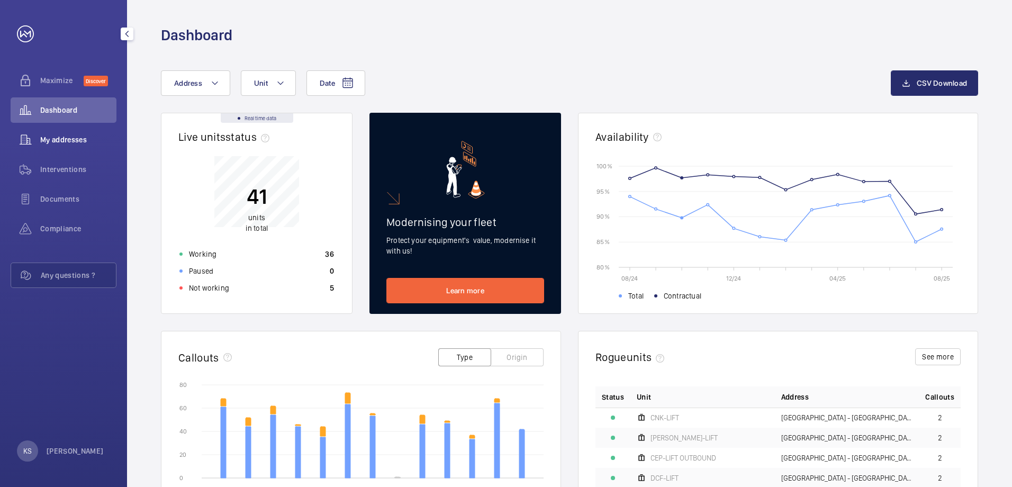
drag, startPoint x: 60, startPoint y: 143, endPoint x: 107, endPoint y: 143, distance: 47.1
click at [60, 143] on span "My addresses" at bounding box center [78, 139] width 76 height 11
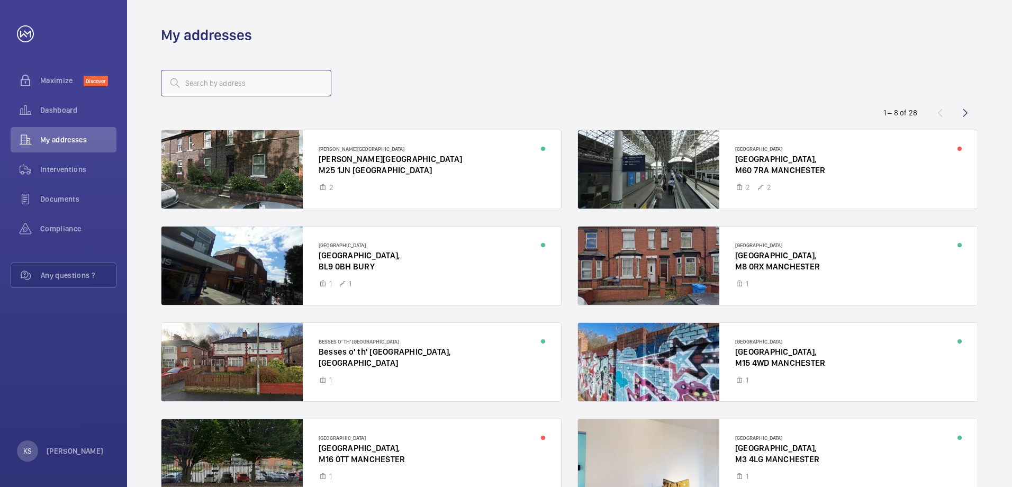
click at [231, 96] on input "text" at bounding box center [246, 83] width 170 height 26
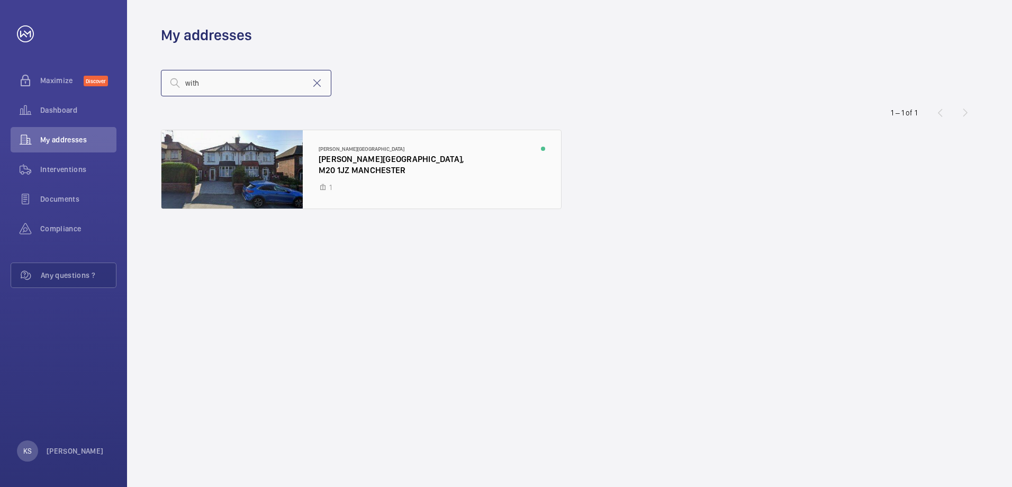
type input "with"
click at [276, 169] on div at bounding box center [360, 169] width 399 height 78
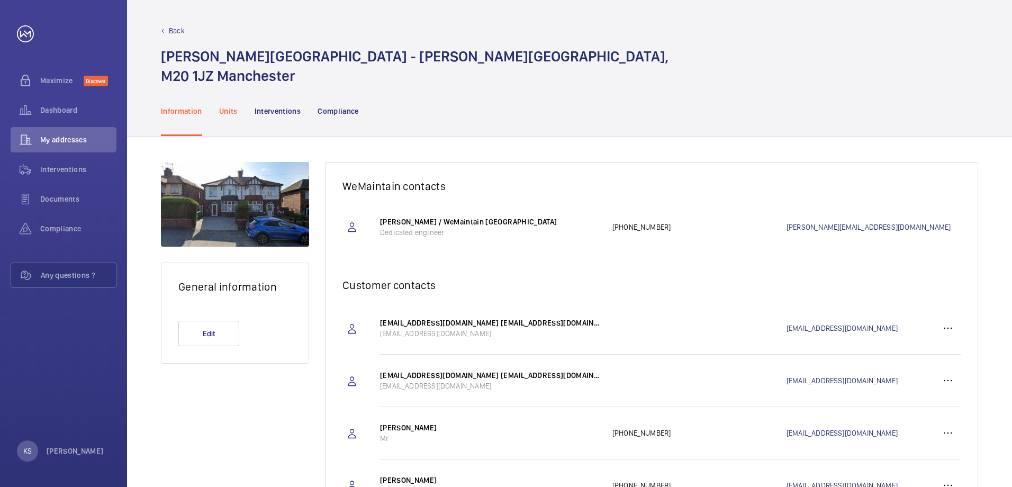
click at [229, 113] on p "Units" at bounding box center [228, 111] width 19 height 11
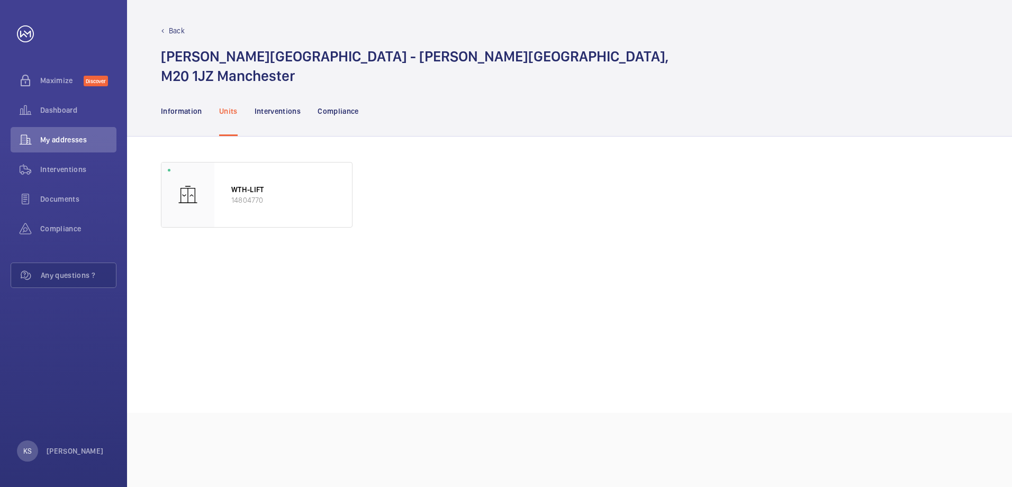
click at [375, 284] on wm-front-async-data-loader "WTH-LIFT 14804770" at bounding box center [569, 274] width 817 height 225
drag, startPoint x: 53, startPoint y: 111, endPoint x: 135, endPoint y: 25, distance: 118.2
click at [53, 111] on span "Dashboard" at bounding box center [78, 110] width 76 height 11
